Goal: Task Accomplishment & Management: Complete application form

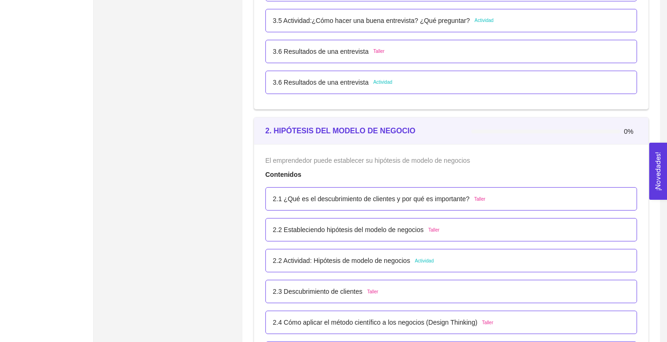
scroll to position [1251, 0]
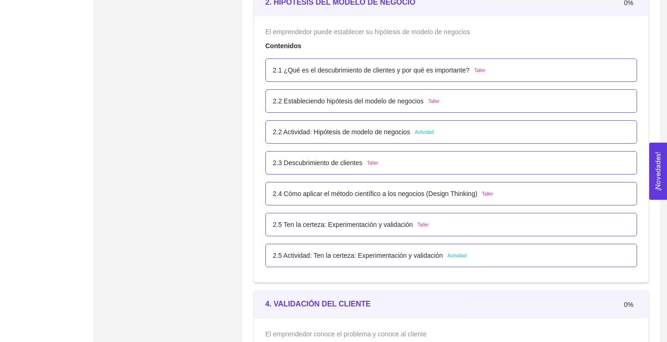
click at [360, 130] on p "2.2 Actividad: Hipótesis de modelo de negocios" at bounding box center [341, 132] width 137 height 10
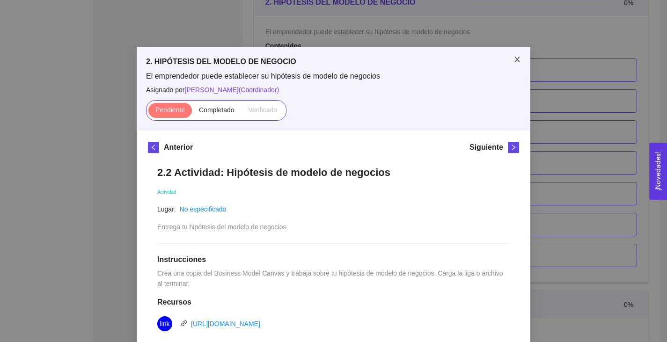
click at [519, 59] on icon "close" at bounding box center [516, 59] width 7 height 7
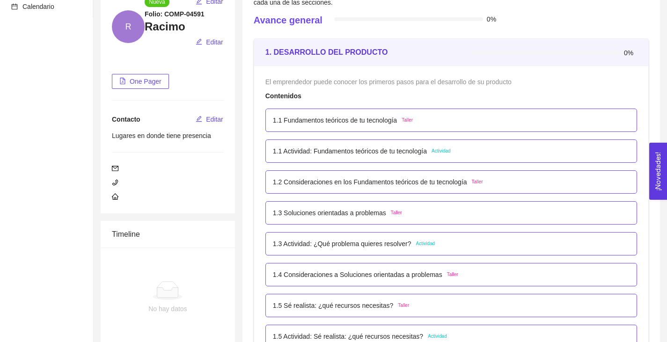
scroll to position [104, 0]
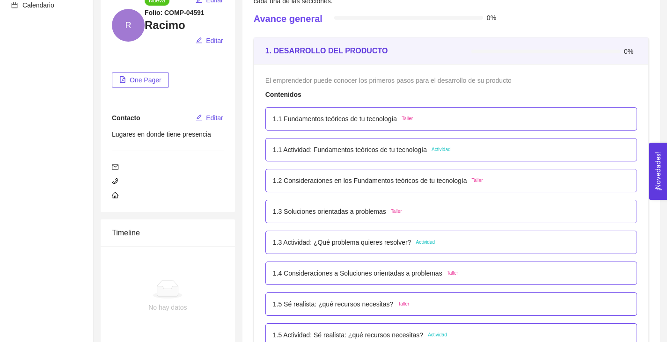
click at [352, 154] on p "1.1 Actividad: Fundamentos teóricos de tu tecnología" at bounding box center [350, 150] width 154 height 10
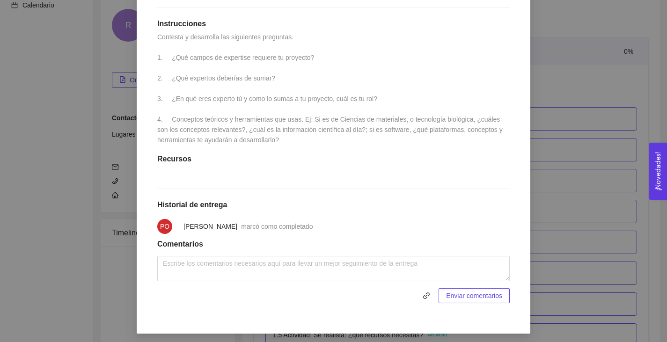
scroll to position [262, 0]
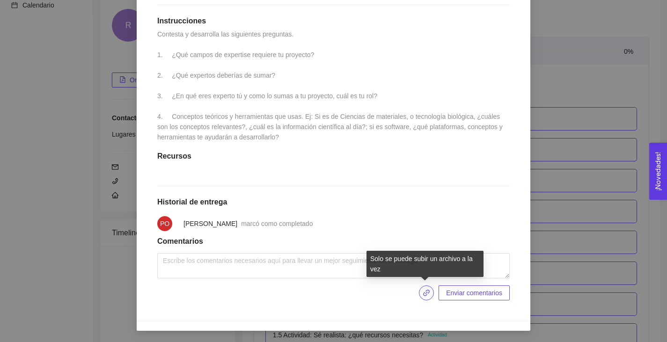
click at [423, 294] on icon "link" at bounding box center [426, 292] width 7 height 7
click at [424, 289] on icon "link" at bounding box center [426, 292] width 7 height 7
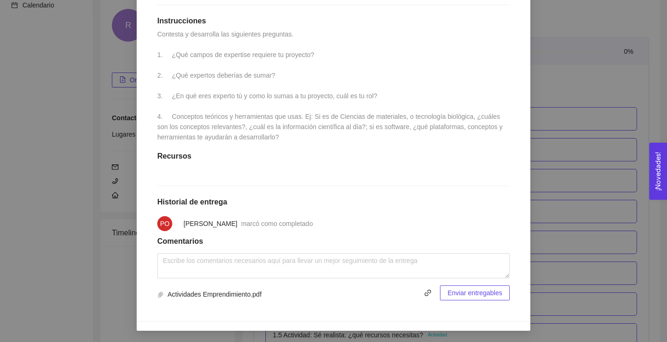
click at [466, 295] on span "Enviar entregables" at bounding box center [474, 293] width 55 height 10
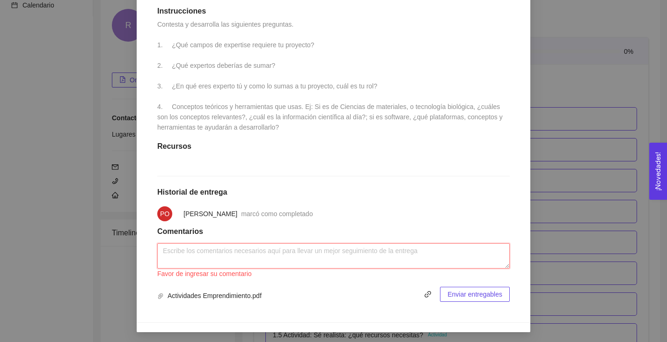
click at [422, 259] on textarea at bounding box center [333, 255] width 352 height 25
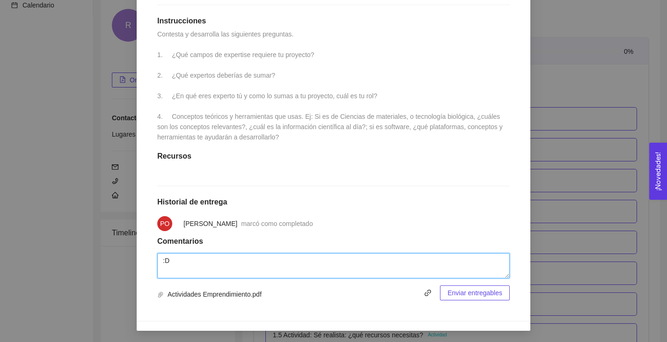
type textarea ":D"
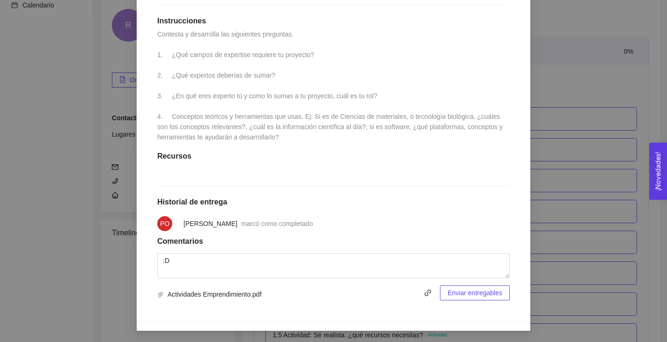
click at [471, 301] on div "1.1 Actividad: Fundamentos teóricos de tu tecnología Actividad Fecha de entrega…" at bounding box center [333, 107] width 371 height 405
click at [467, 294] on span "Enviar entregables" at bounding box center [474, 293] width 55 height 10
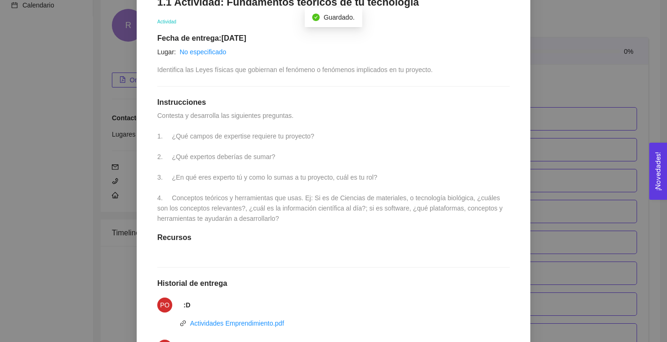
scroll to position [0, 0]
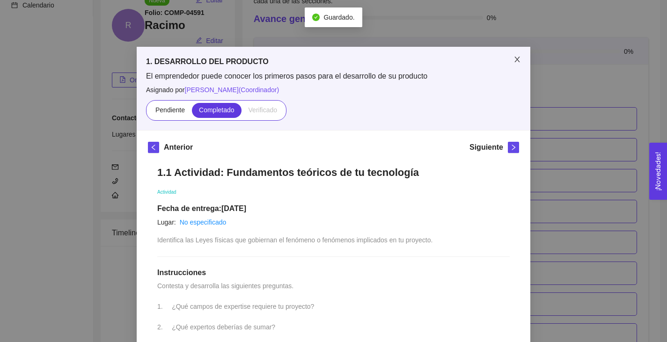
click at [517, 57] on icon "close" at bounding box center [516, 59] width 7 height 7
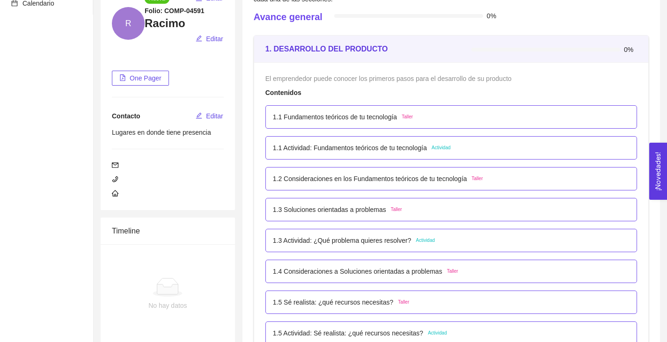
scroll to position [107, 0]
